Goal: Check status

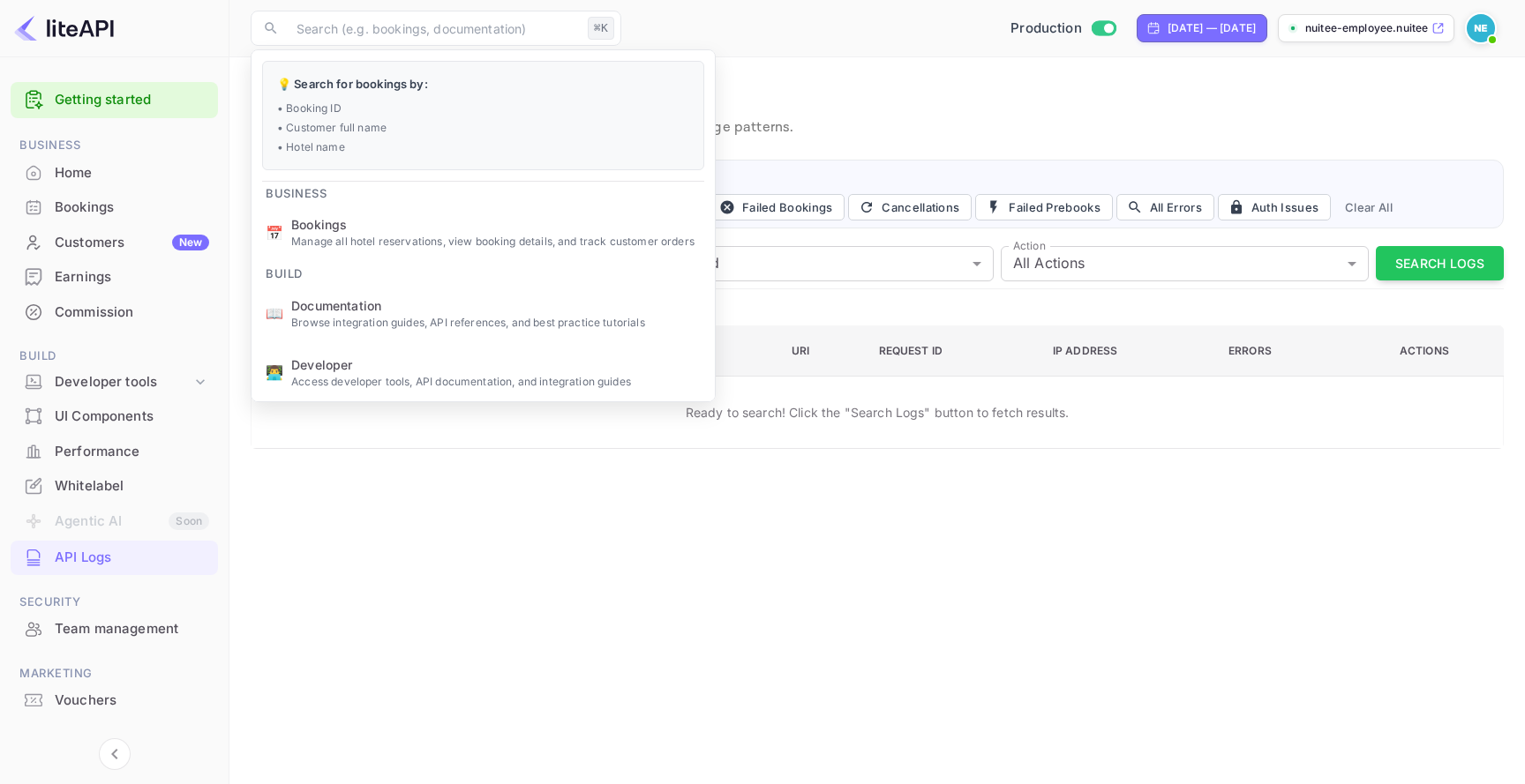
click at [758, 117] on p "Monitor API request logs, track response statuses, and analyze API usage patter…" at bounding box center [877, 128] width 1253 height 22
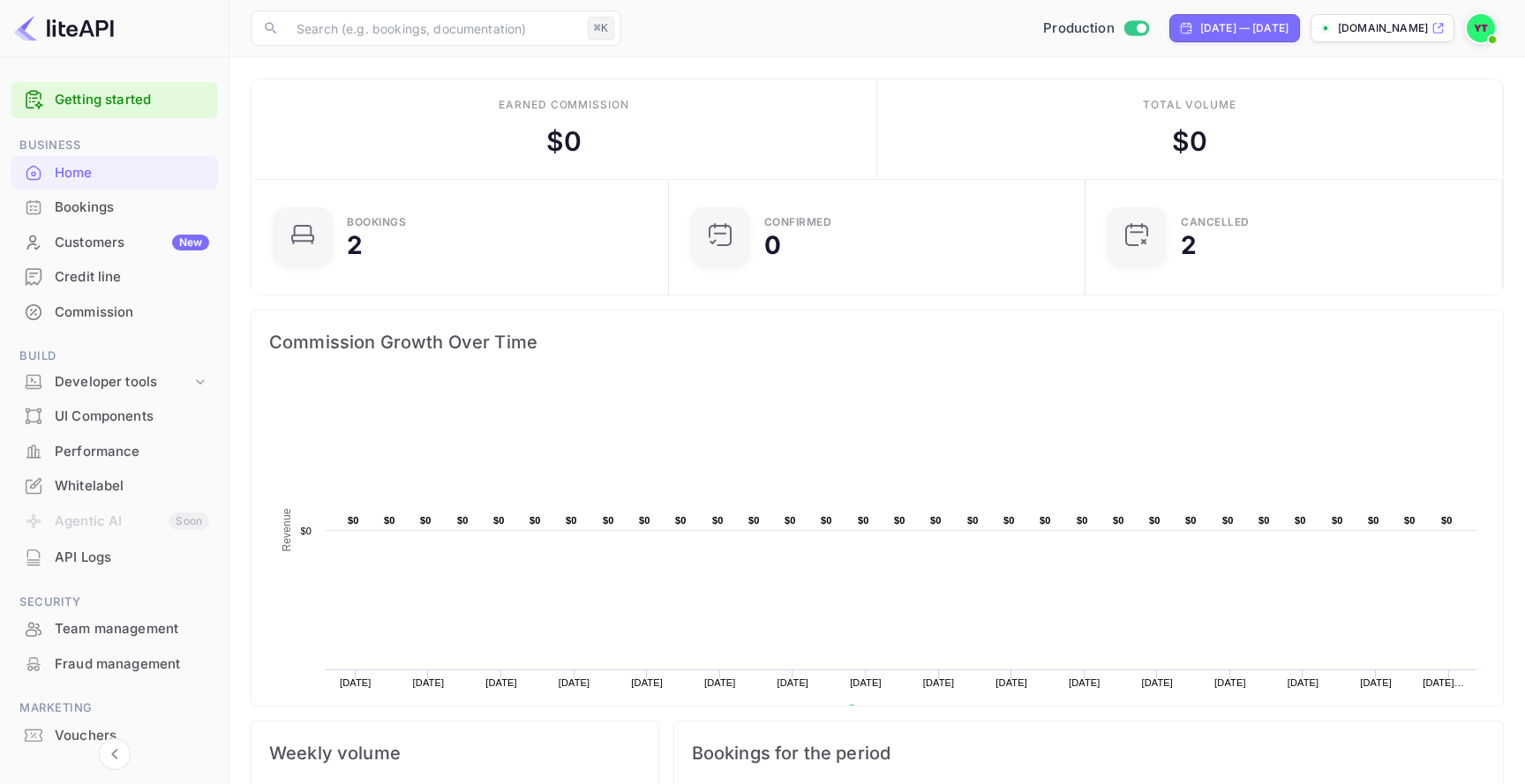
scroll to position [287, 407]
click at [765, 518] on rect at bounding box center [876, 558] width 1216 height 353
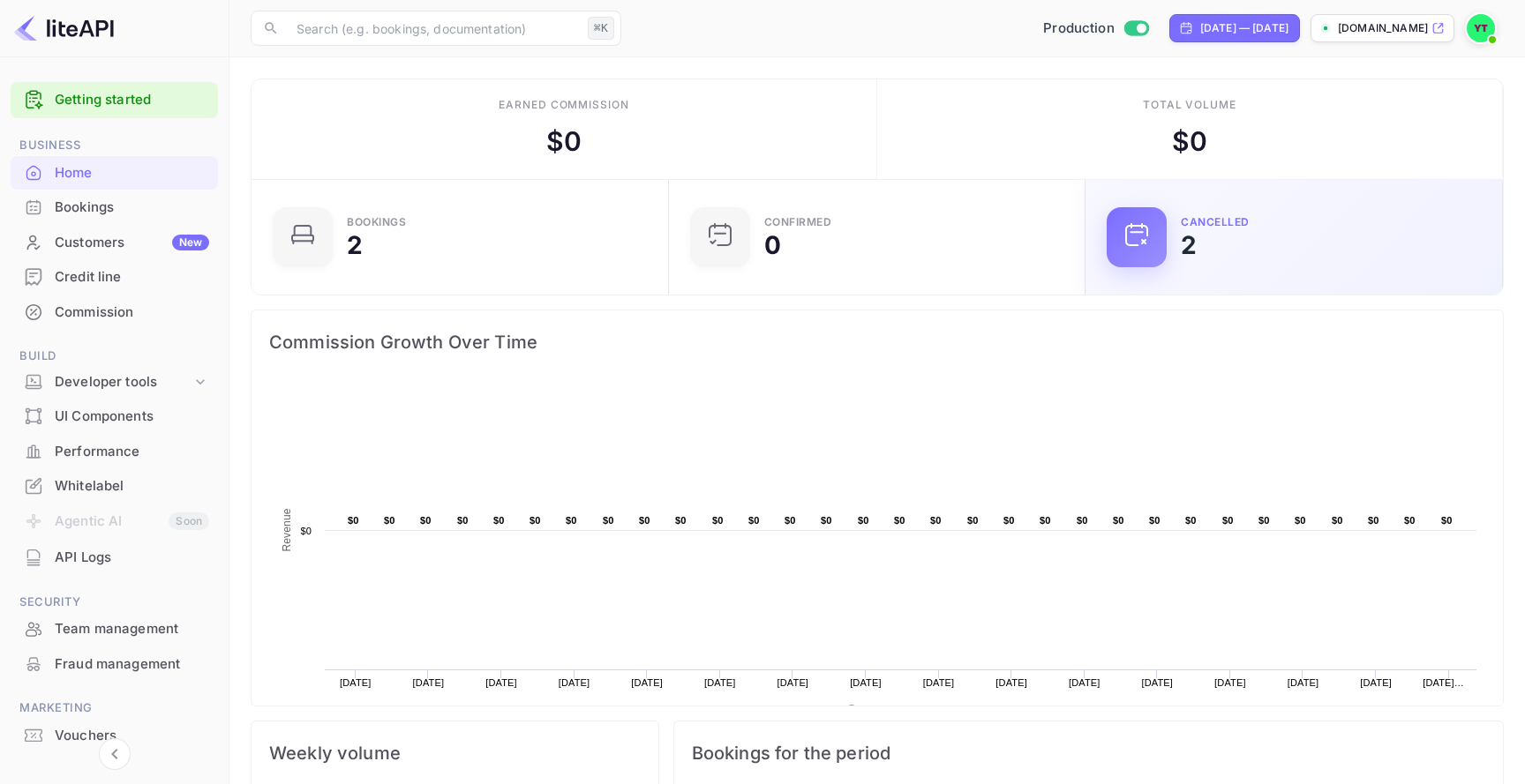
click at [1223, 231] on div "CANCELLED 2" at bounding box center [1331, 237] width 300 height 40
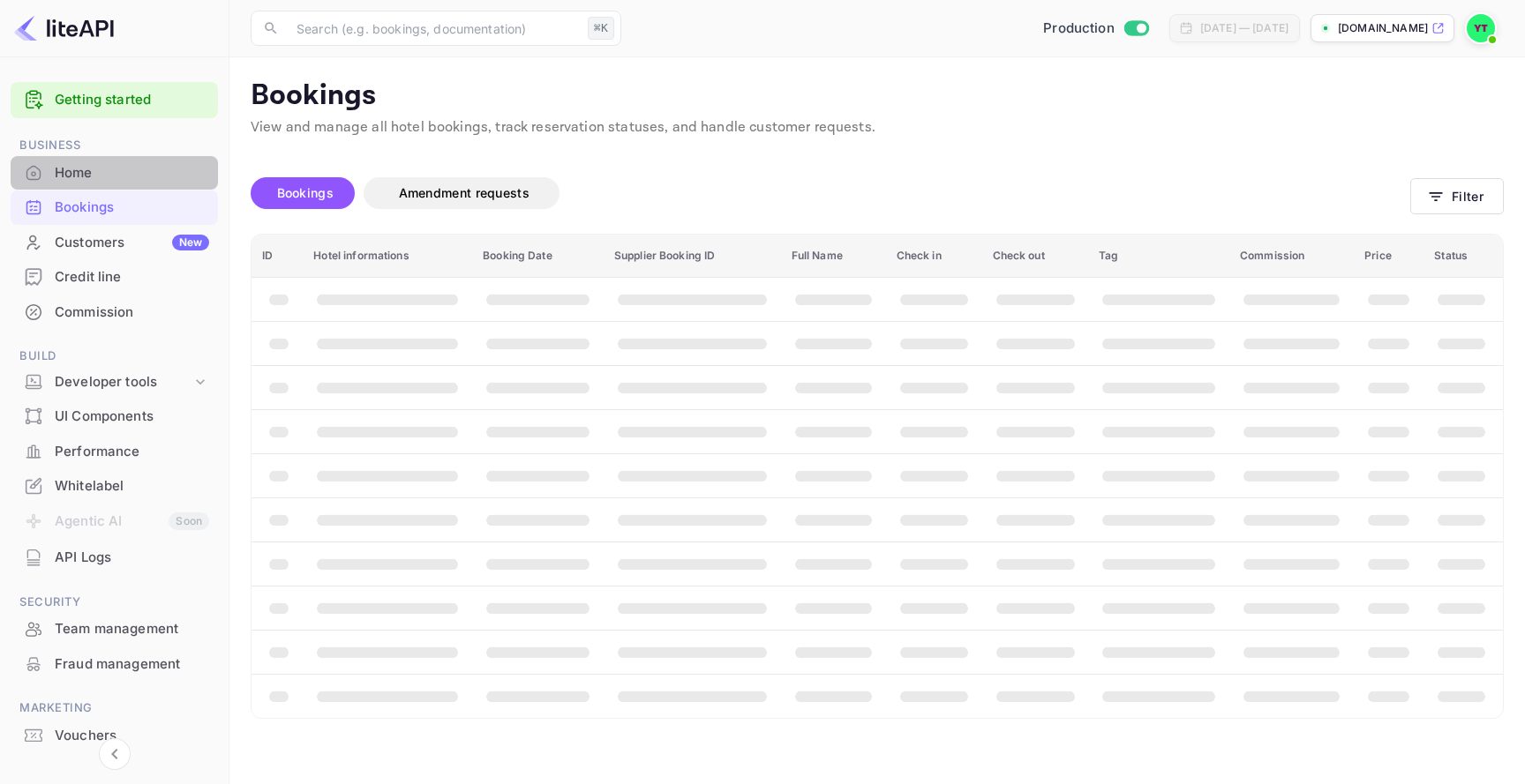
click at [185, 177] on div "Home" at bounding box center [132, 173] width 154 height 21
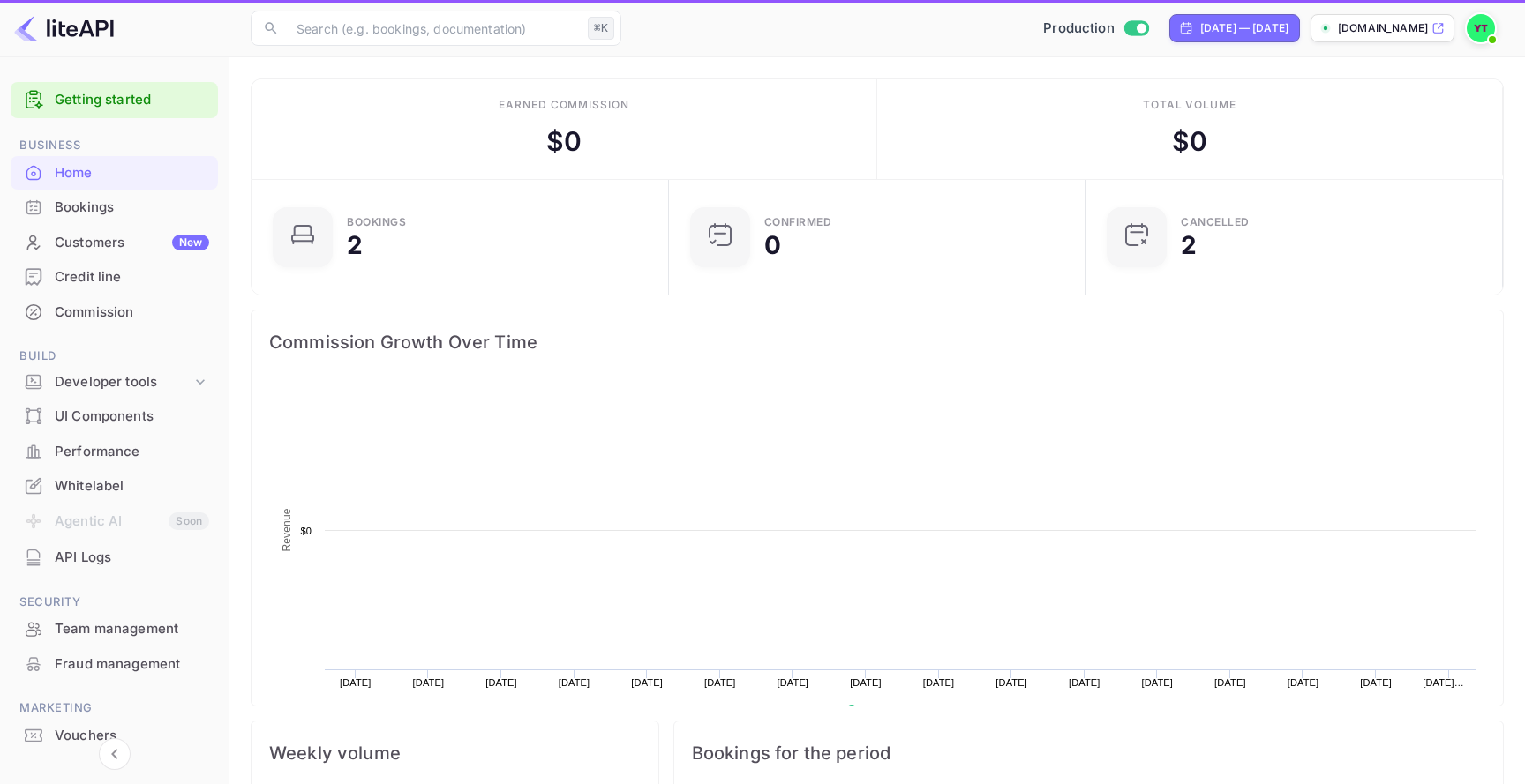
scroll to position [287, 407]
